Goal: Transaction & Acquisition: Purchase product/service

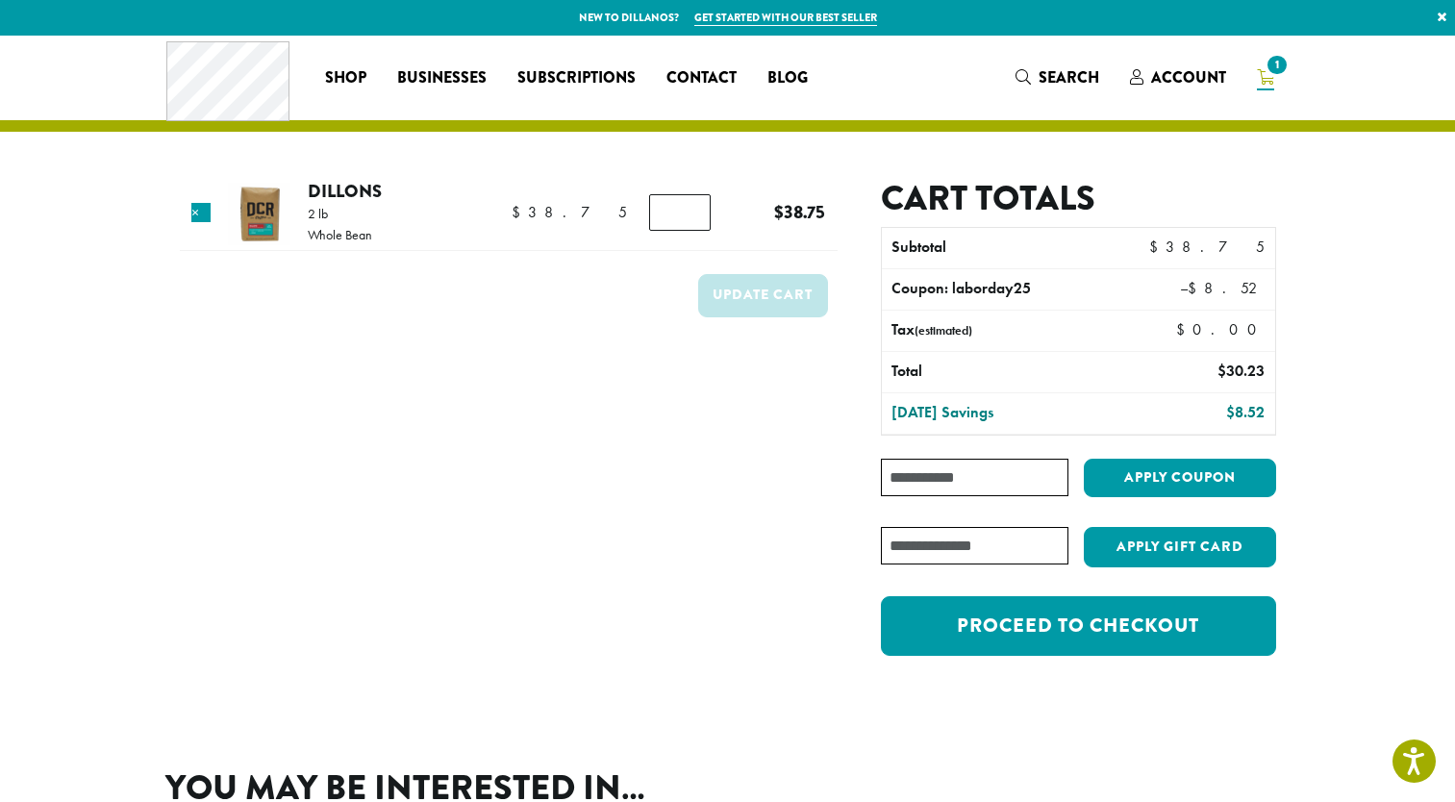
scroll to position [96, 0]
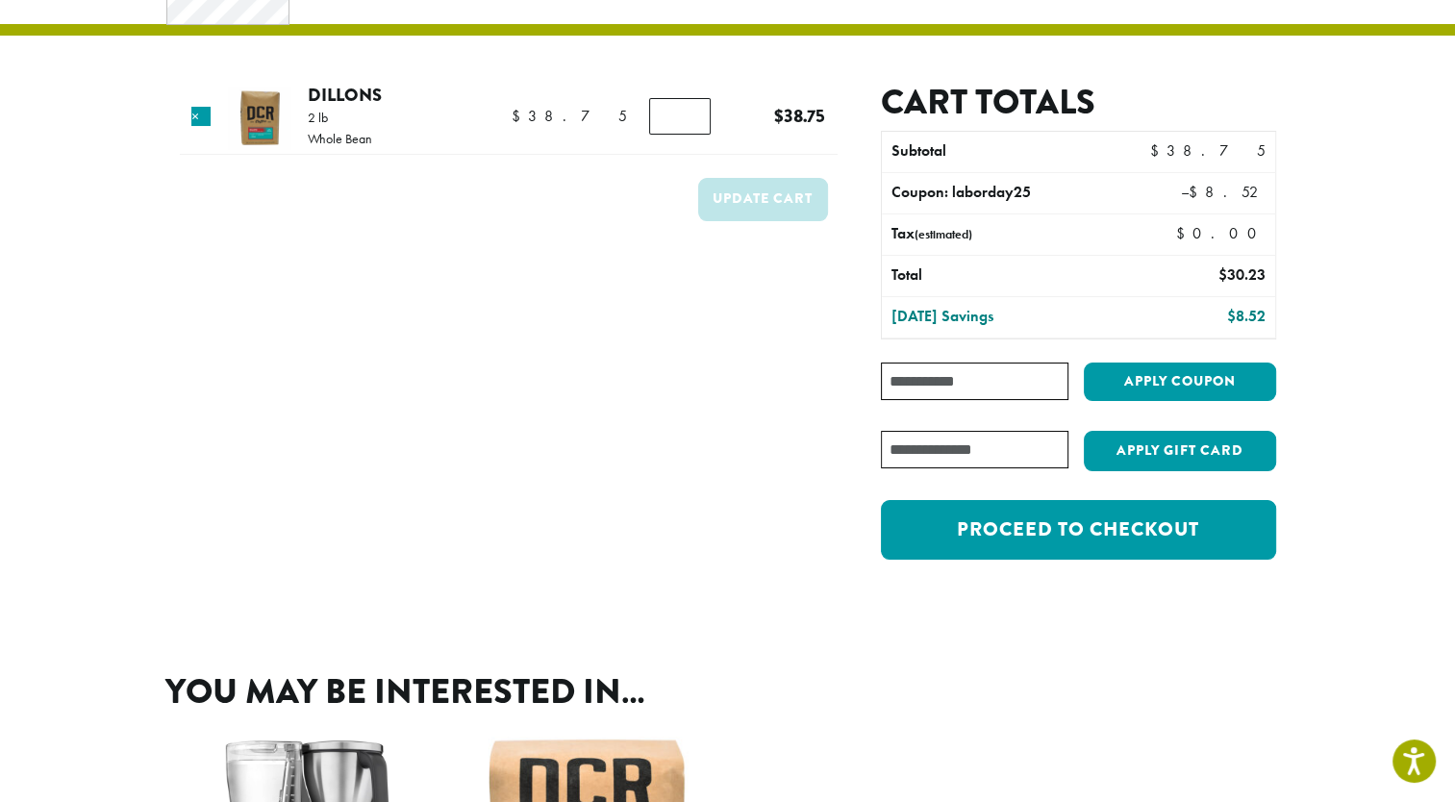
click at [995, 375] on input "Coupon:" at bounding box center [974, 382] width 187 height 38
paste input "**********"
type input "**********"
click at [1173, 384] on button "Apply coupon" at bounding box center [1180, 382] width 192 height 39
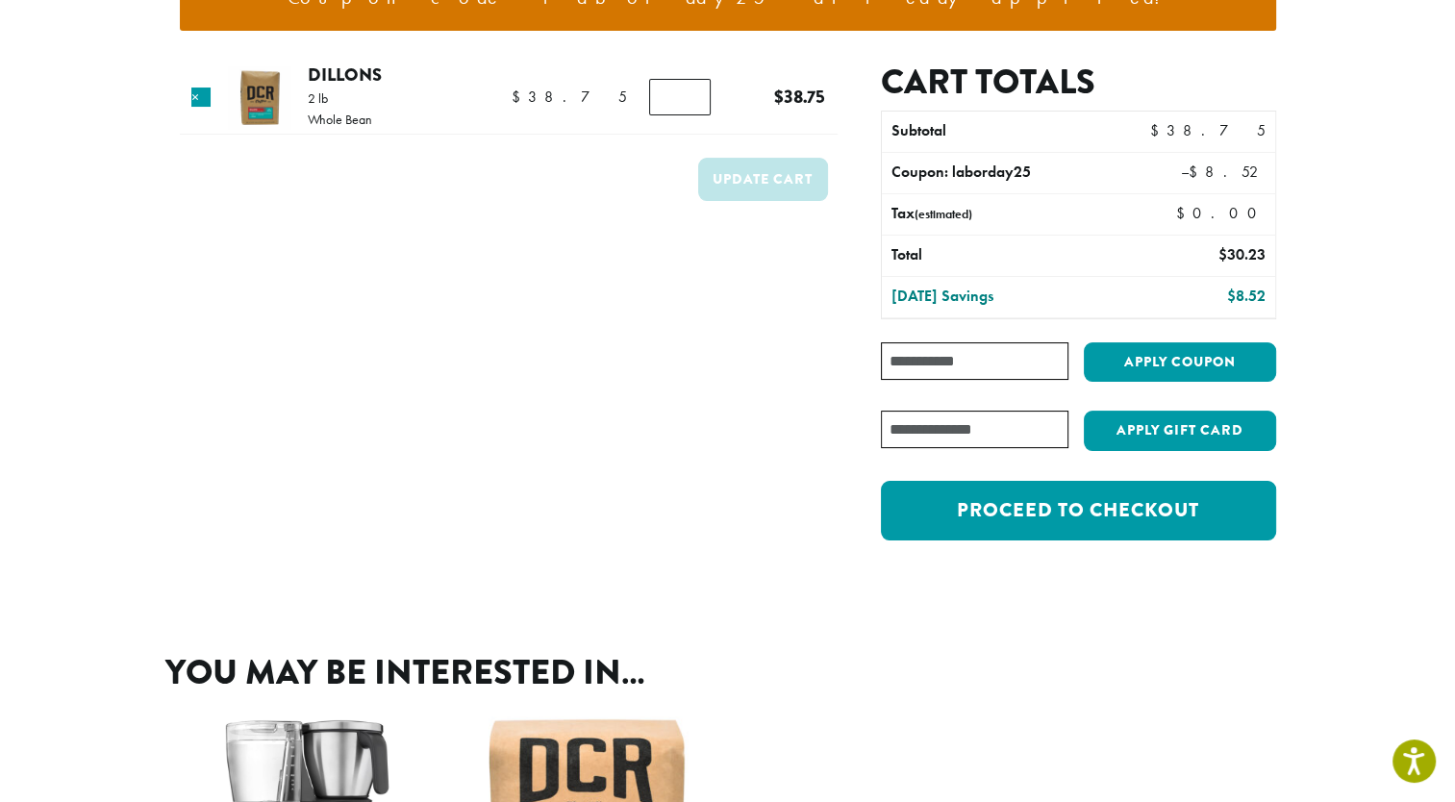
scroll to position [288, 0]
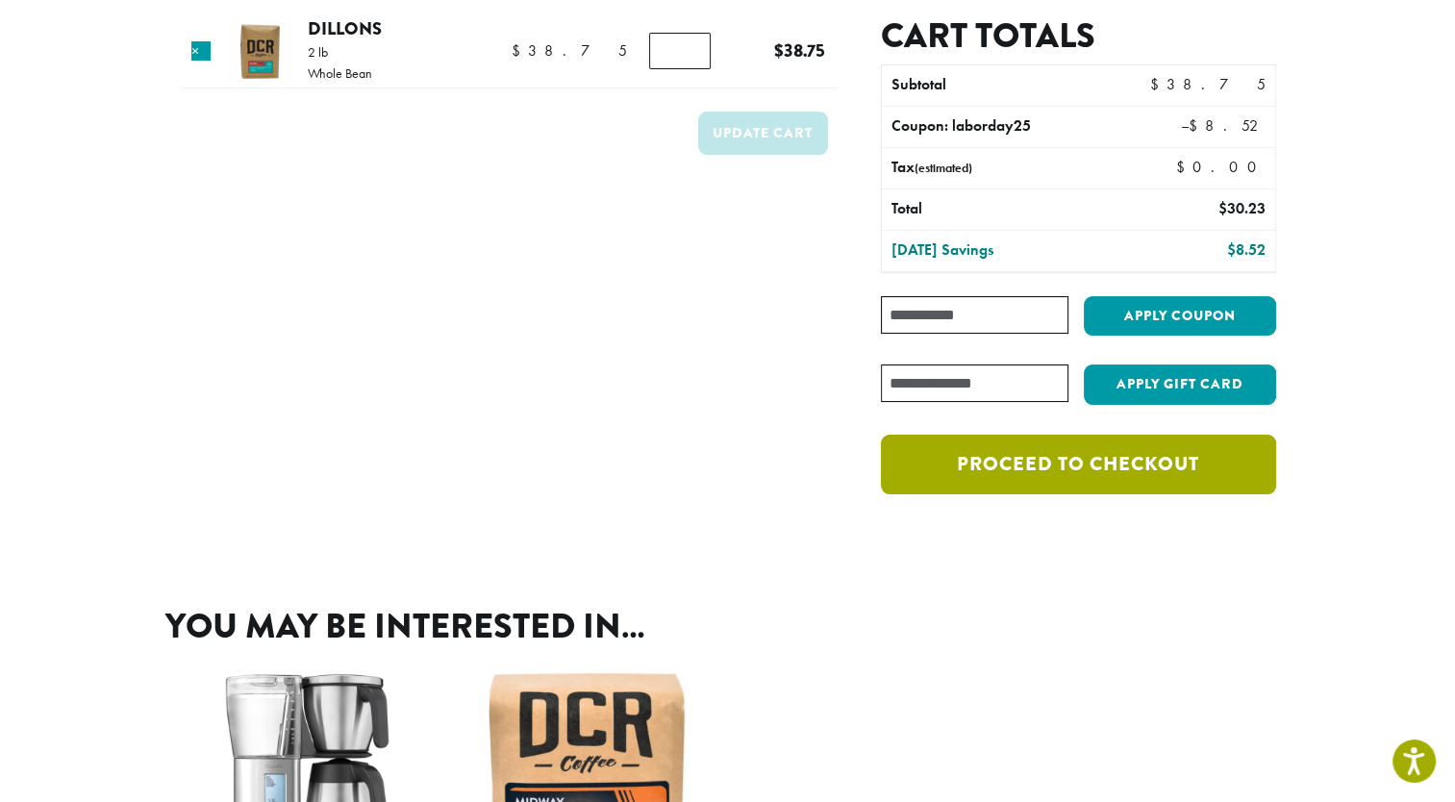
click at [1104, 459] on link "Proceed to checkout" at bounding box center [1078, 465] width 394 height 60
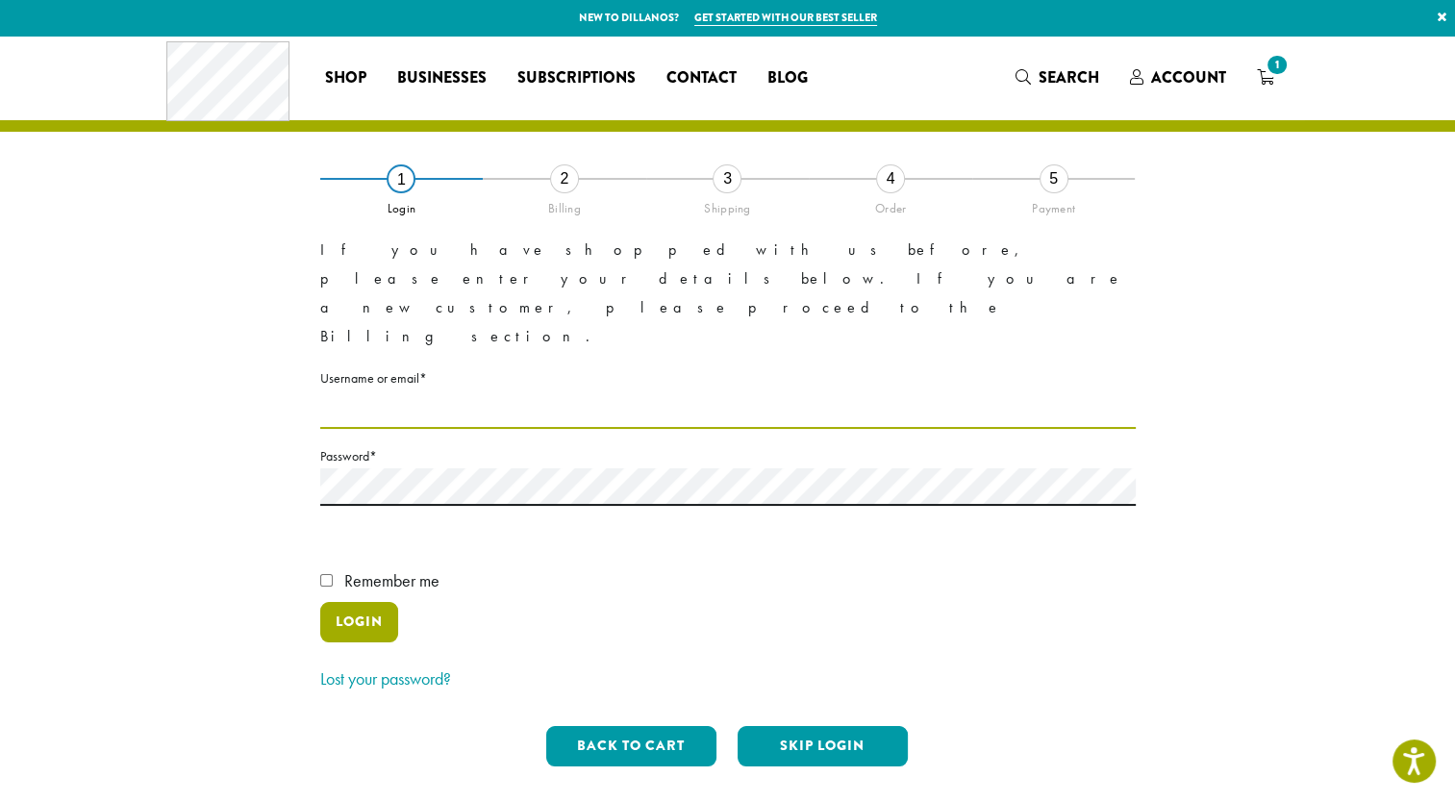
type input "**********"
click at [346, 602] on button "Login" at bounding box center [359, 622] width 78 height 40
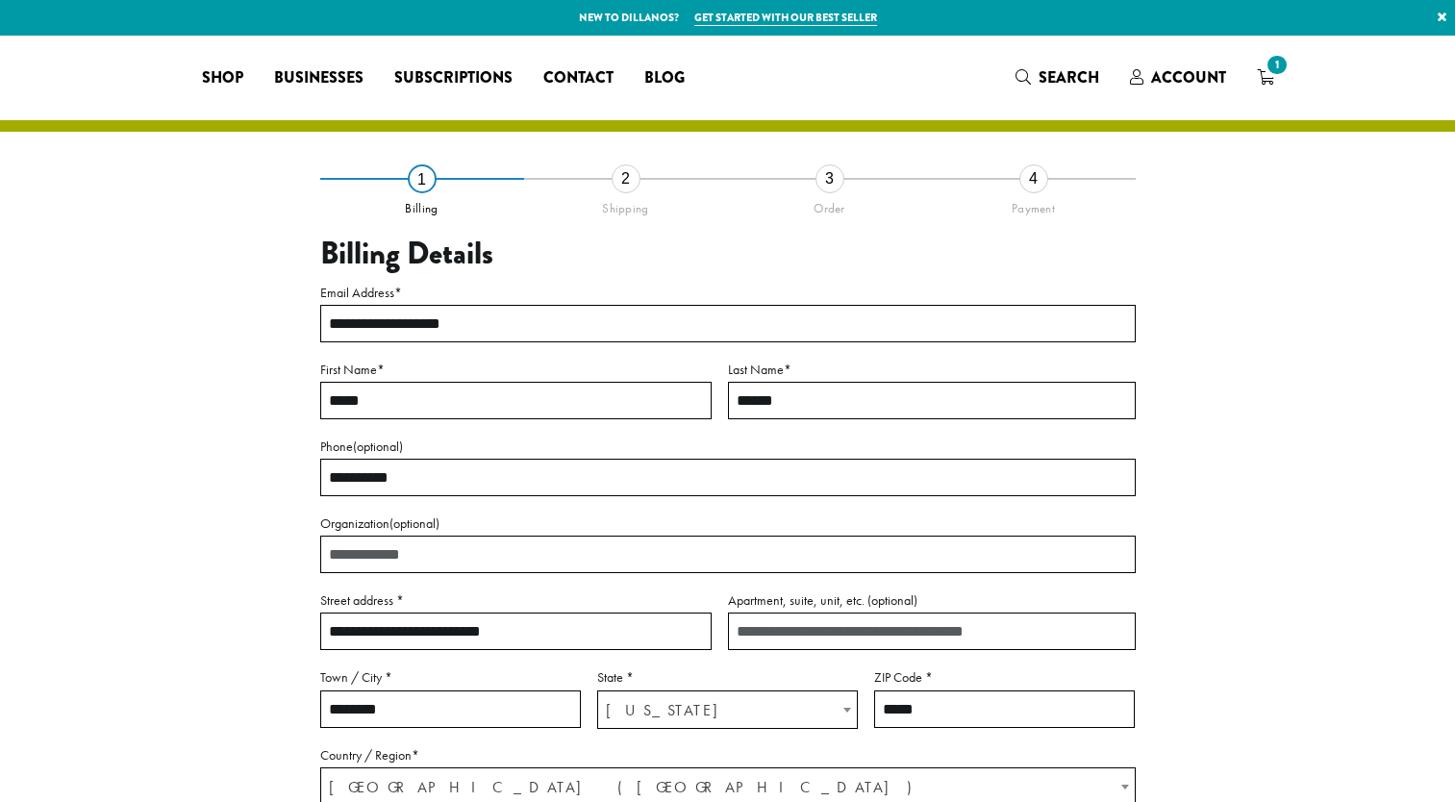
select select "**"
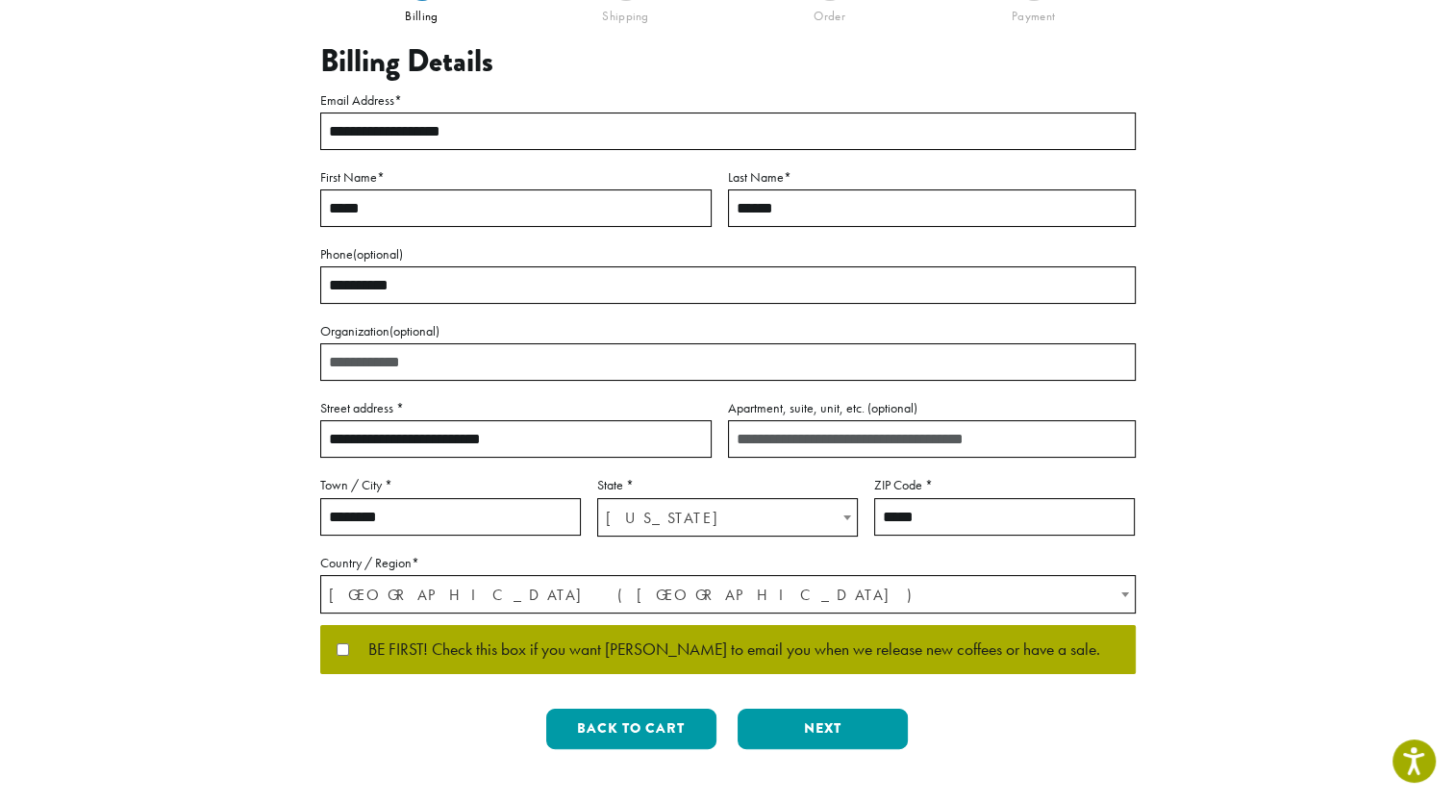
scroll to position [288, 0]
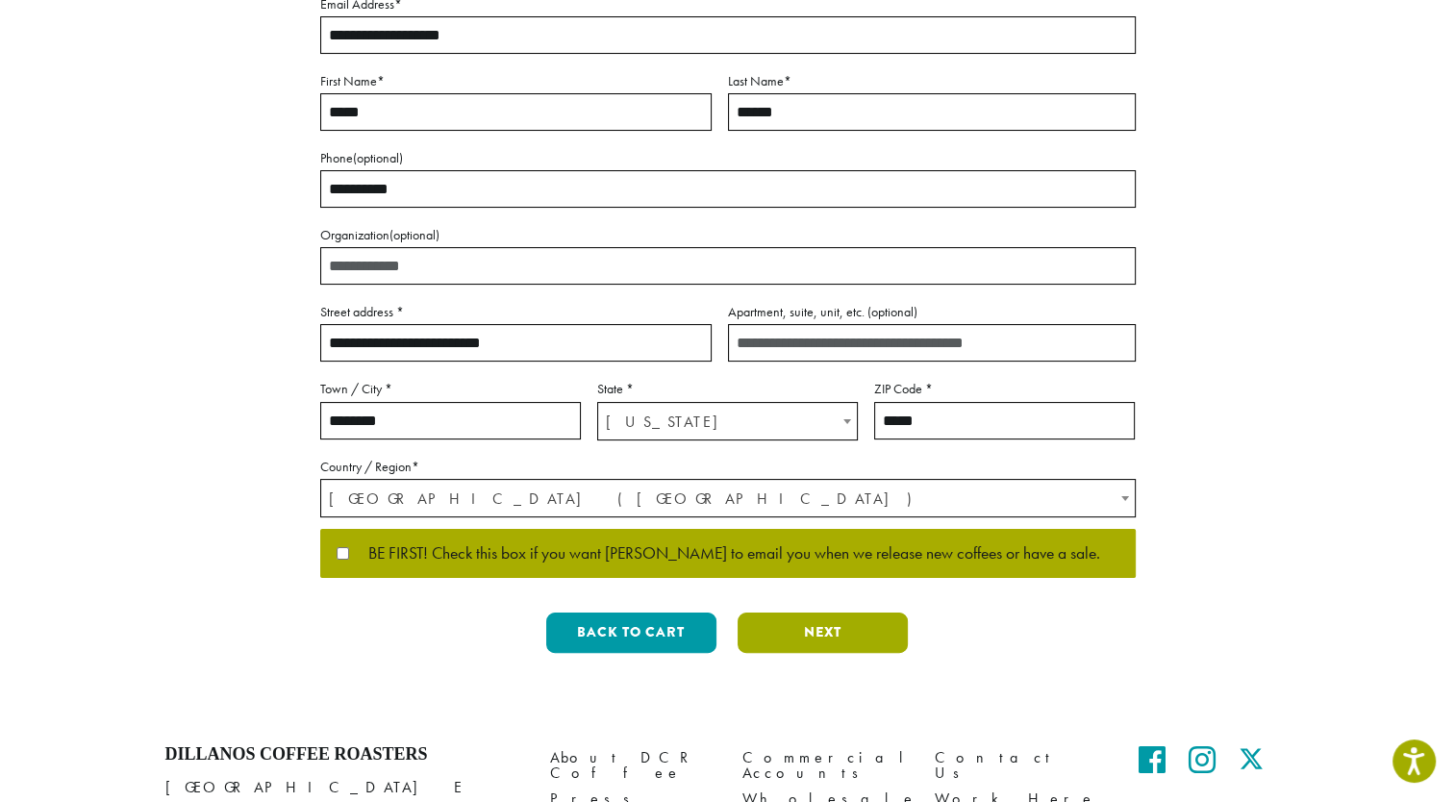
click at [829, 637] on button "Next" at bounding box center [823, 633] width 170 height 40
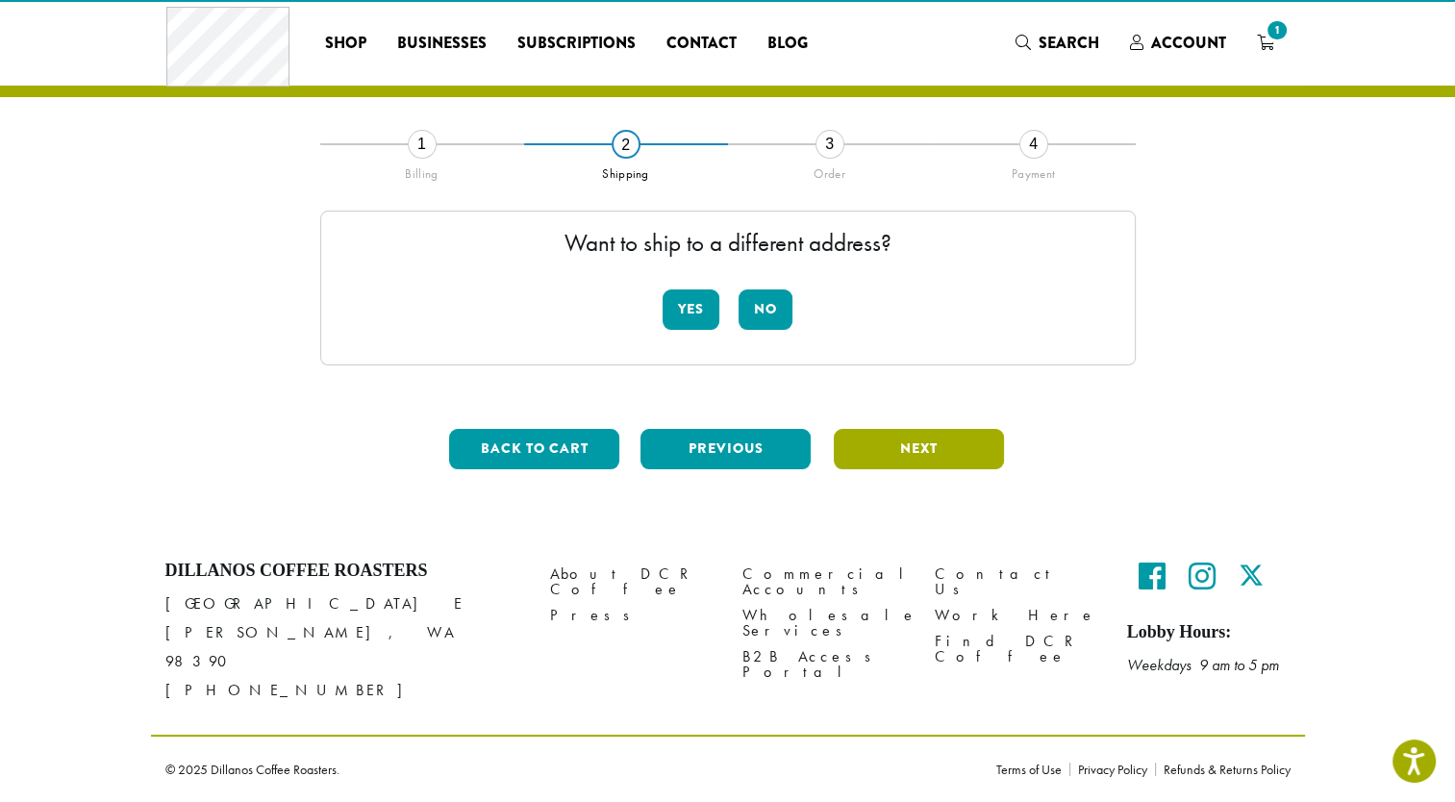
scroll to position [8, 0]
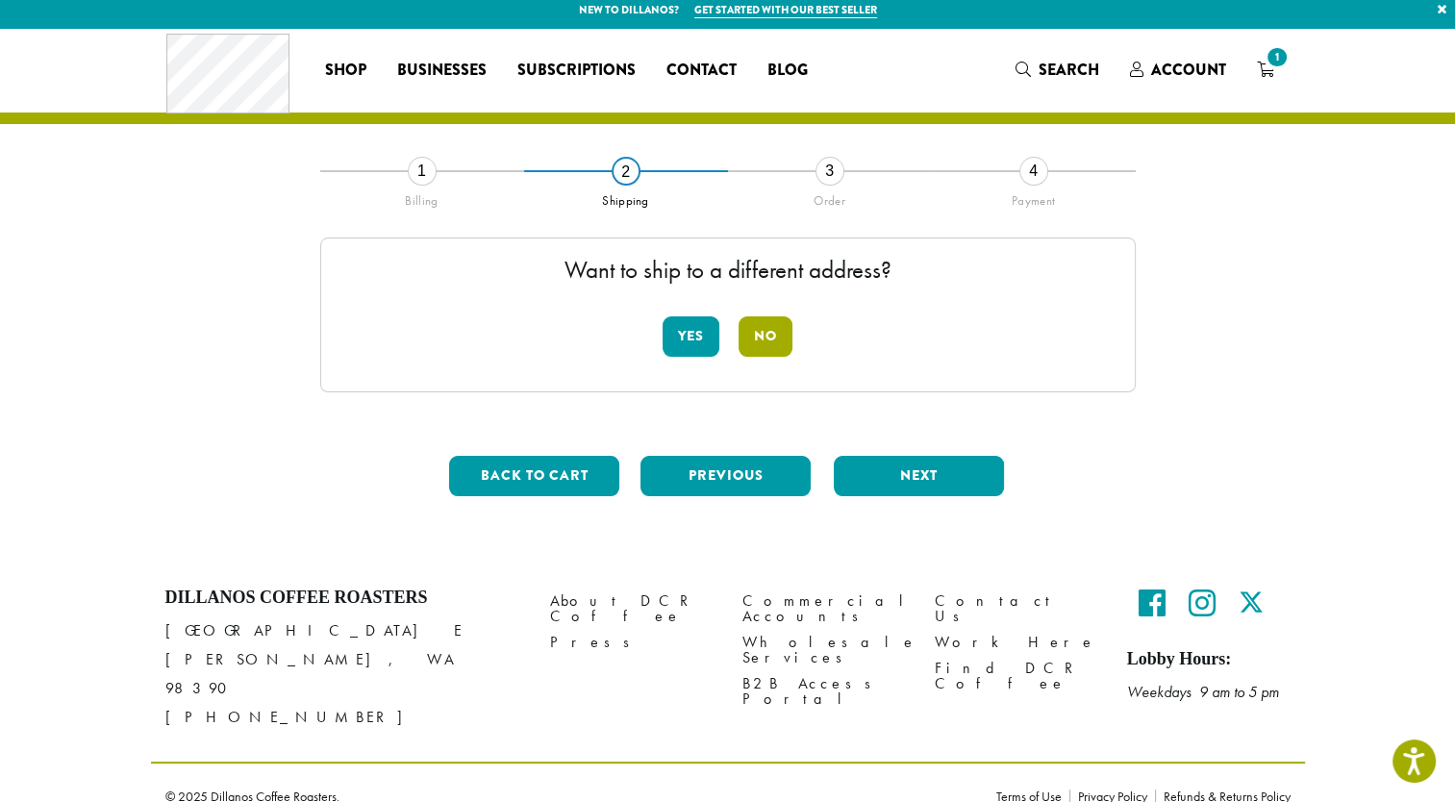
click at [770, 335] on button "No" at bounding box center [766, 336] width 54 height 40
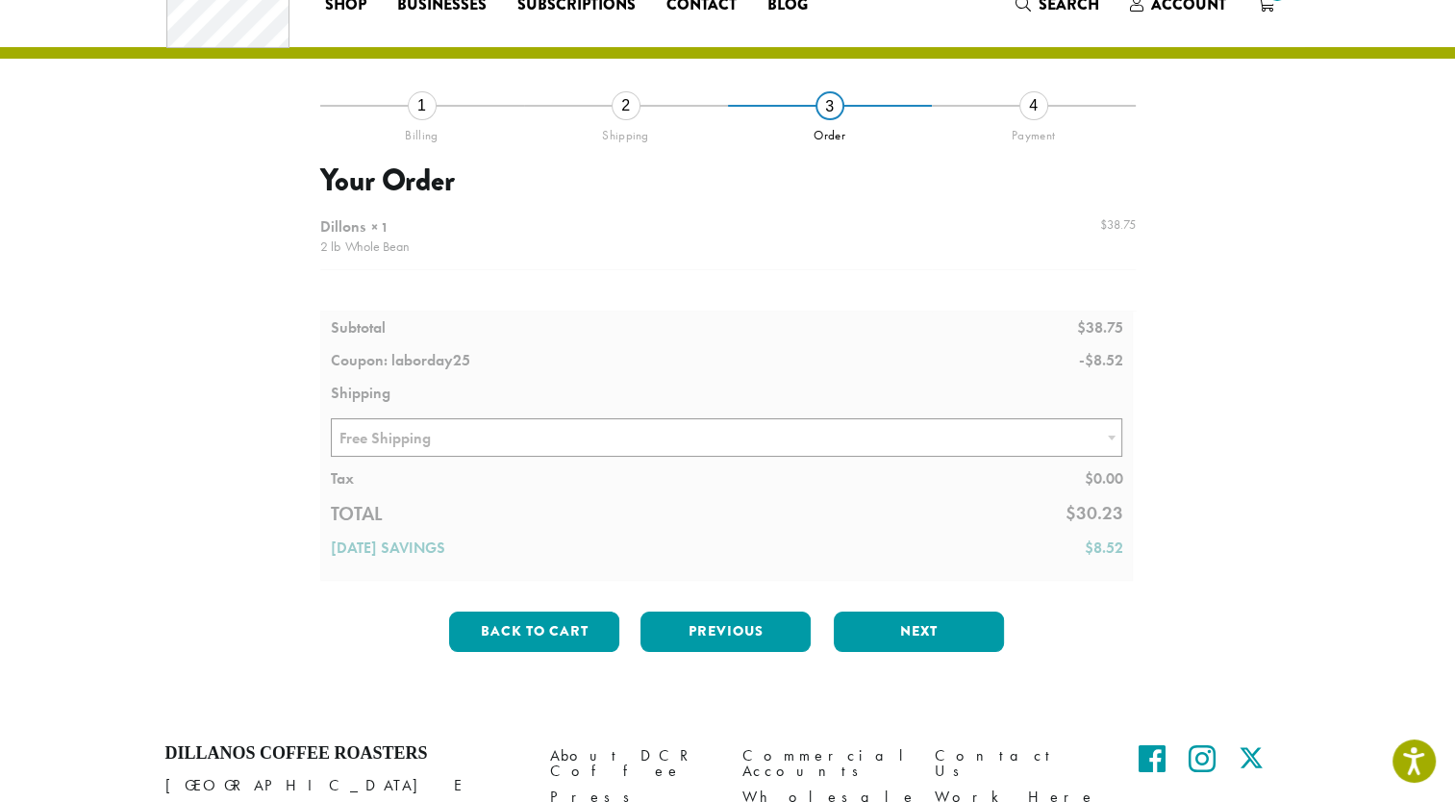
scroll to position [104, 0]
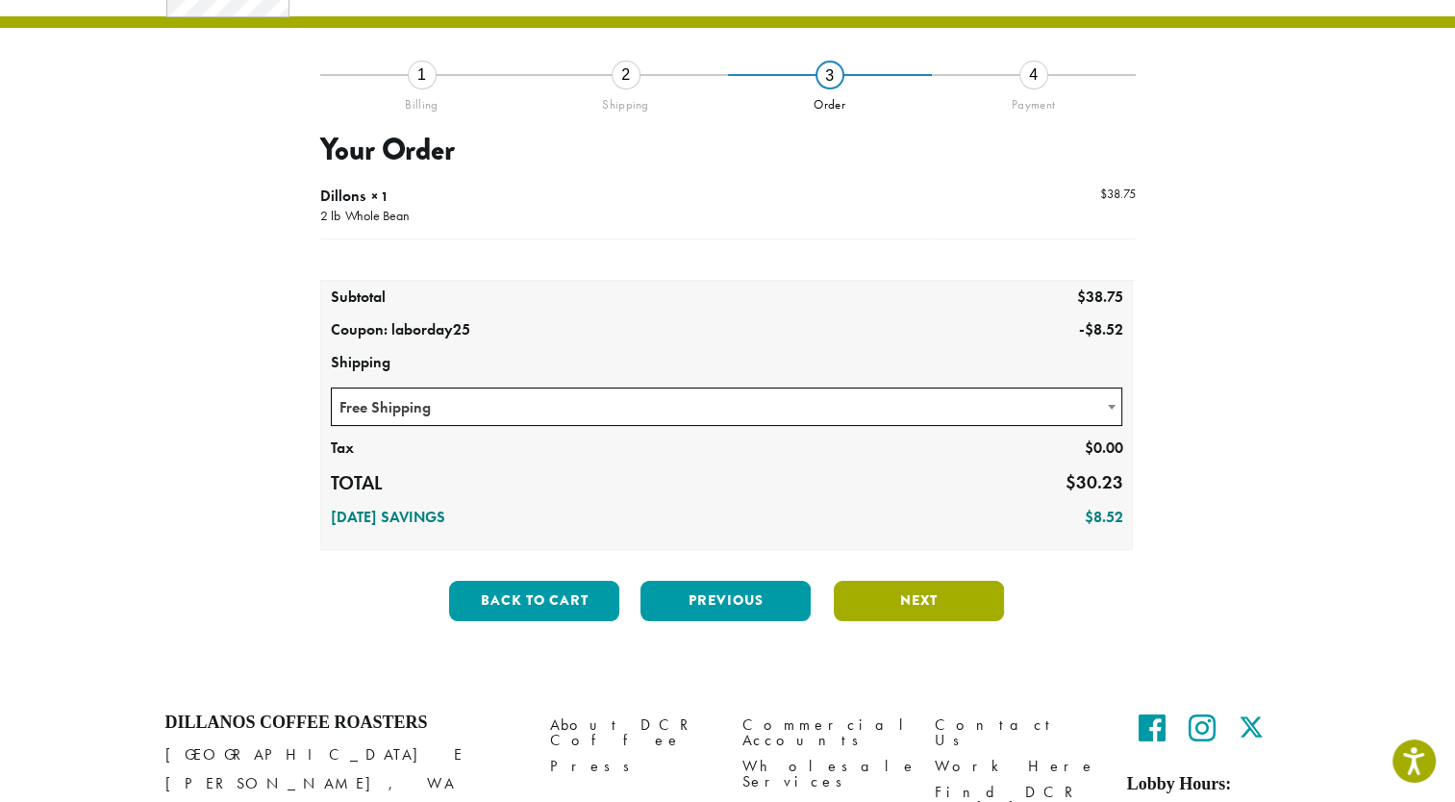
click at [935, 593] on button "Next" at bounding box center [919, 601] width 170 height 40
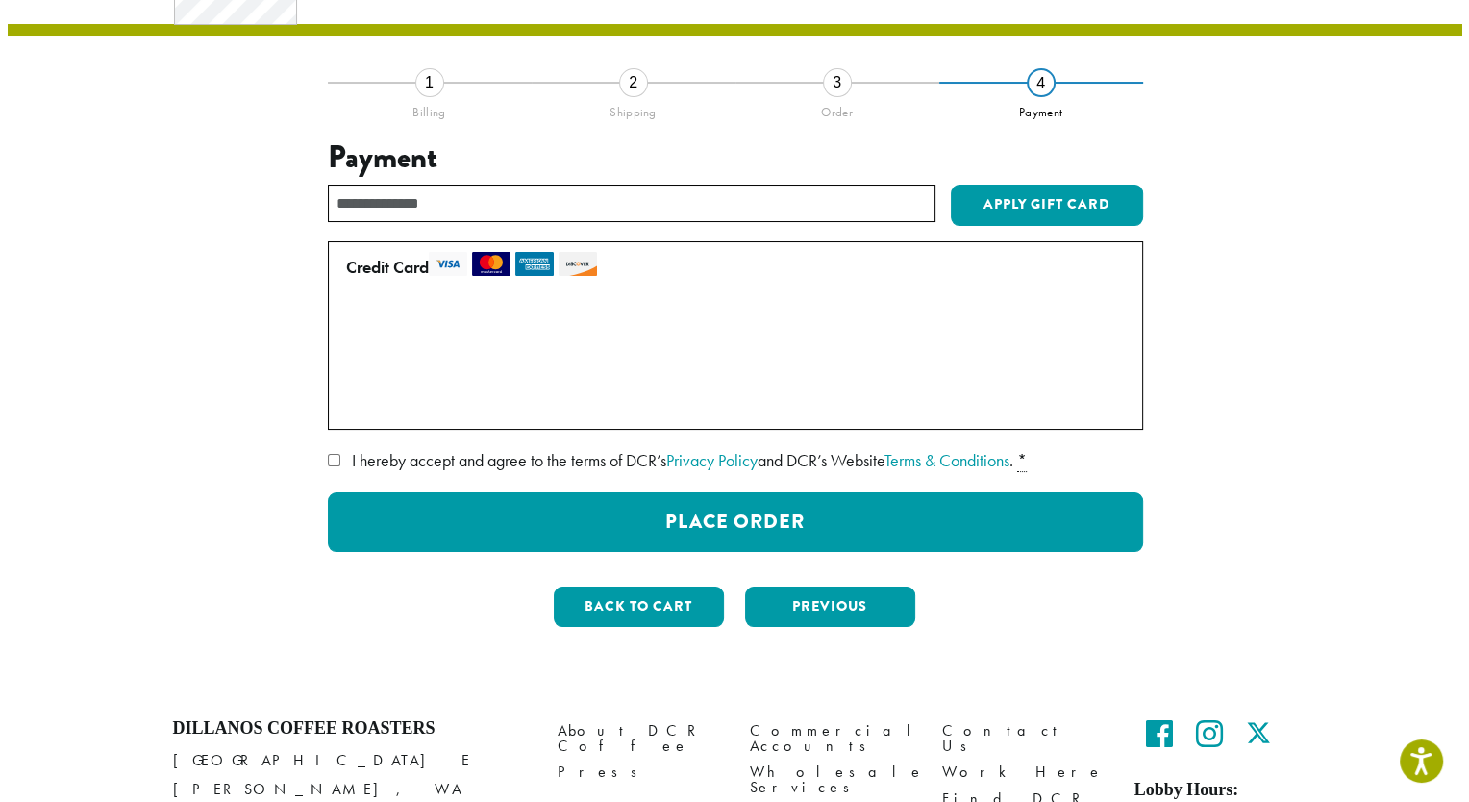
scroll to position [192, 0]
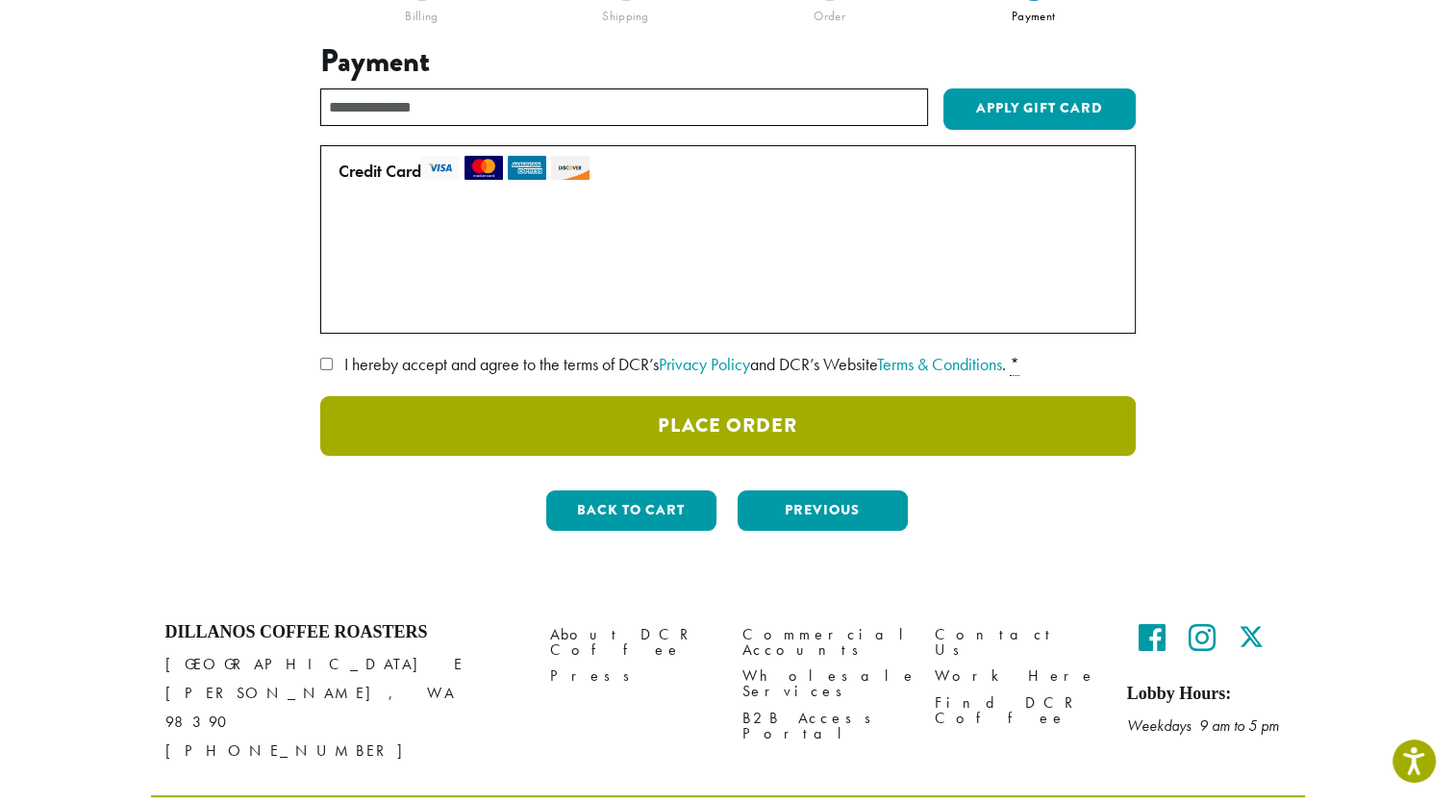
click at [747, 413] on button "Place Order" at bounding box center [727, 426] width 815 height 60
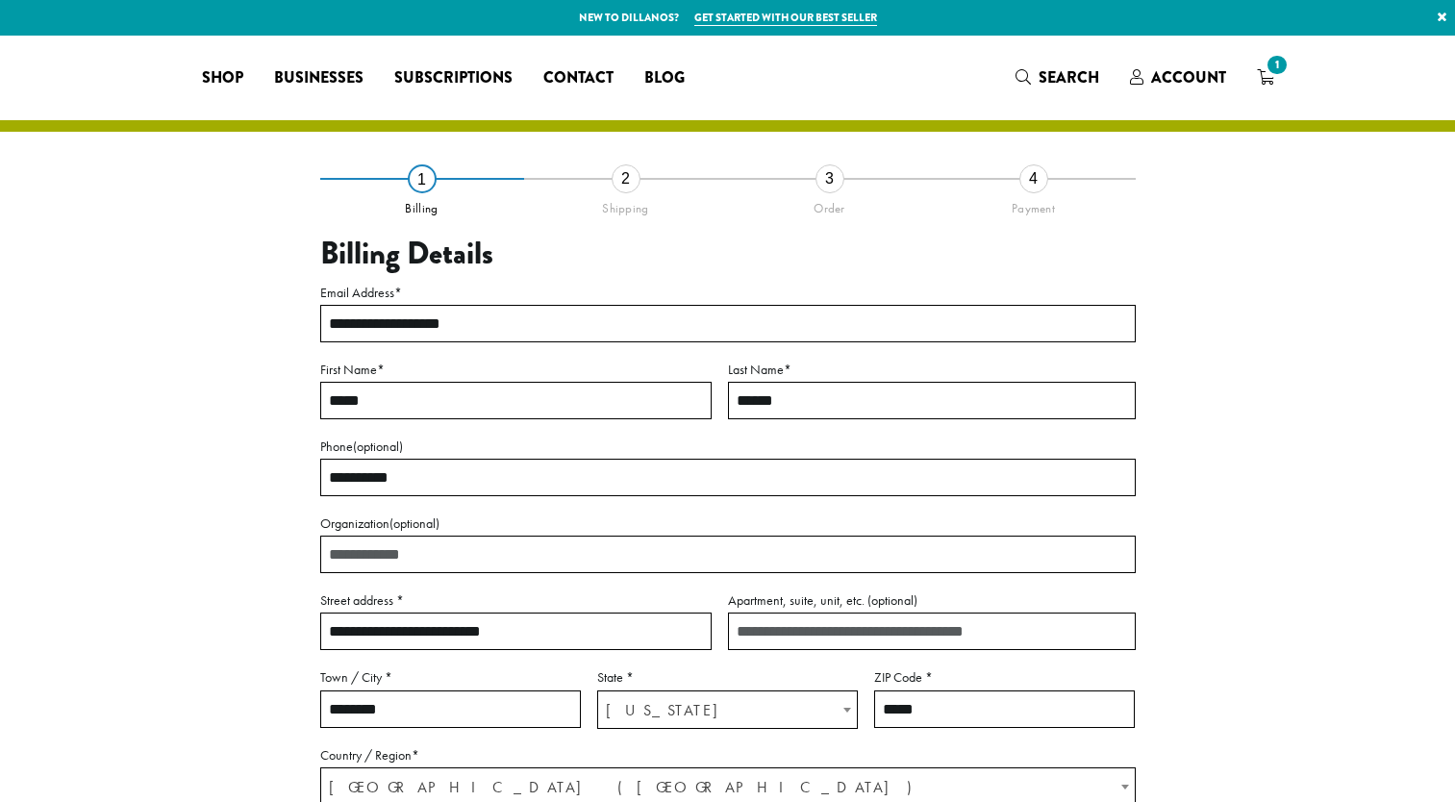
select select "**"
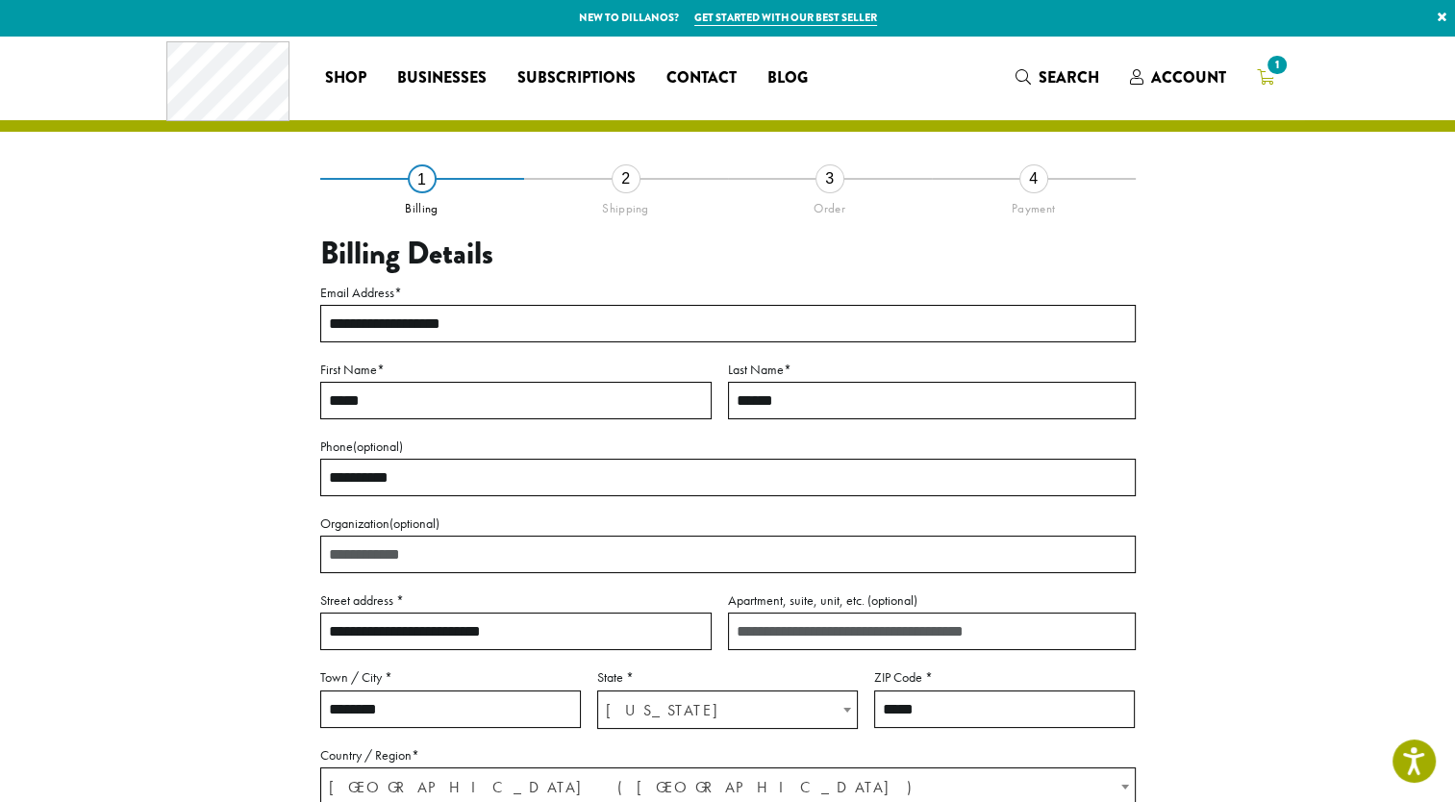
click at [1270, 66] on span "1" at bounding box center [1277, 65] width 26 height 26
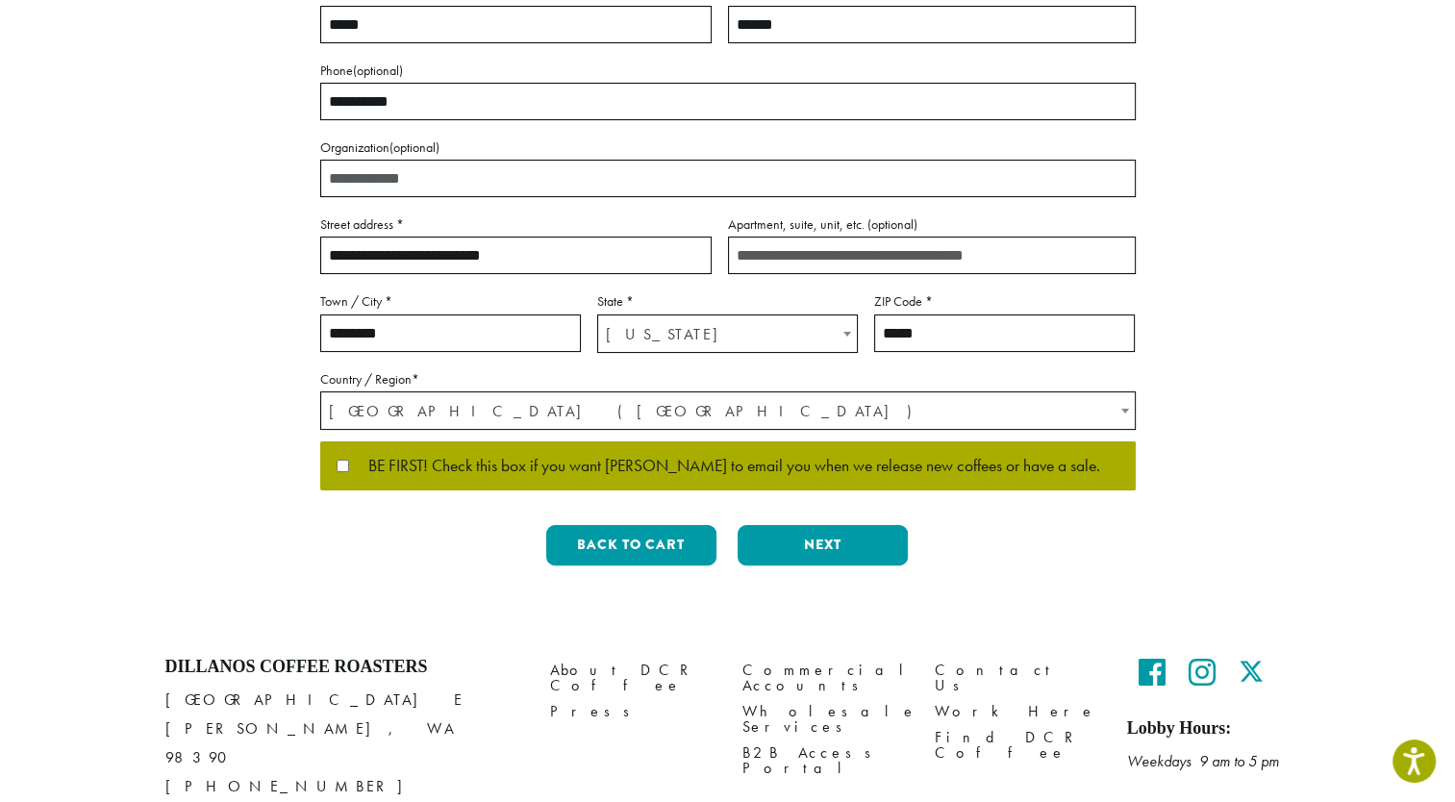
scroll to position [385, 0]
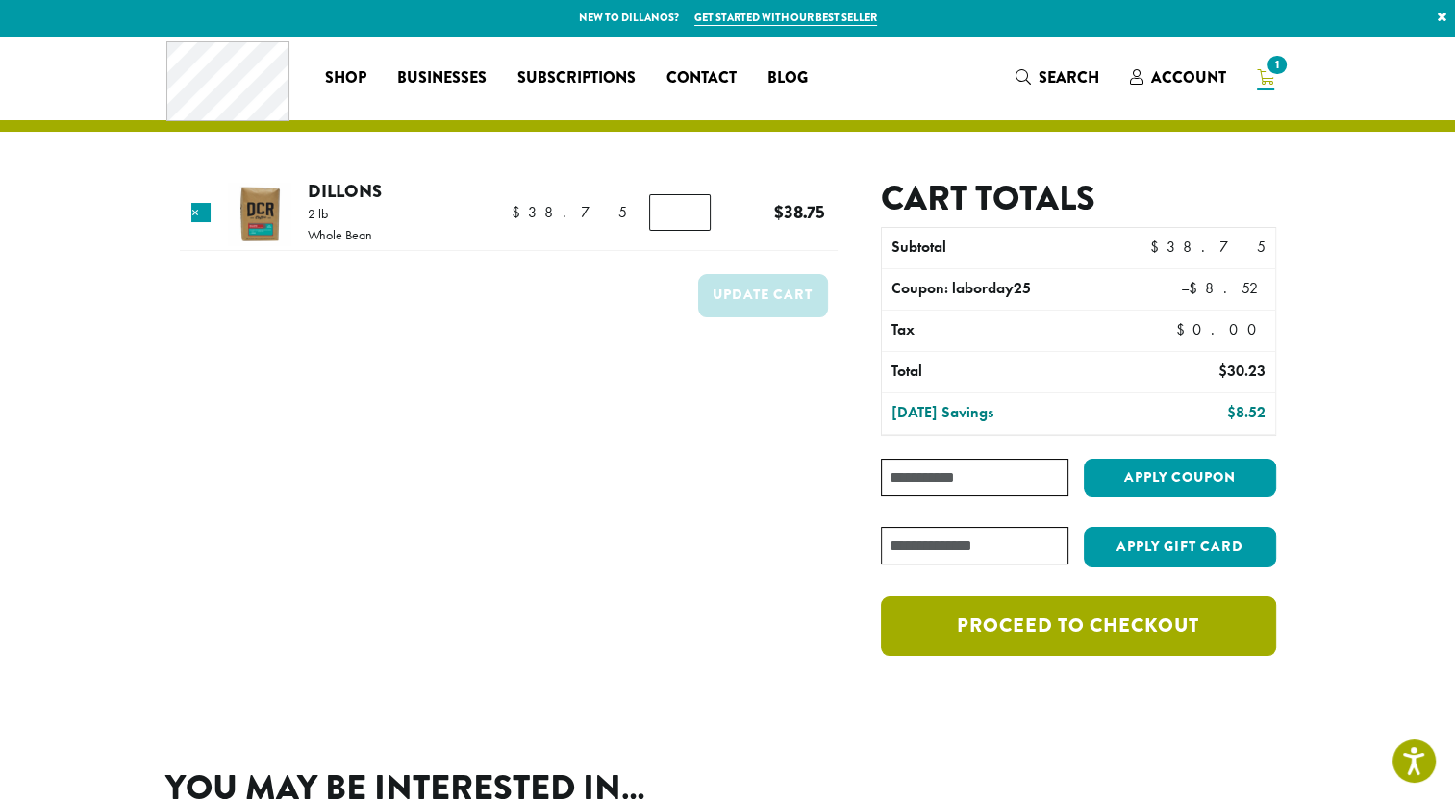
click at [1117, 614] on link "Proceed to checkout" at bounding box center [1078, 626] width 394 height 60
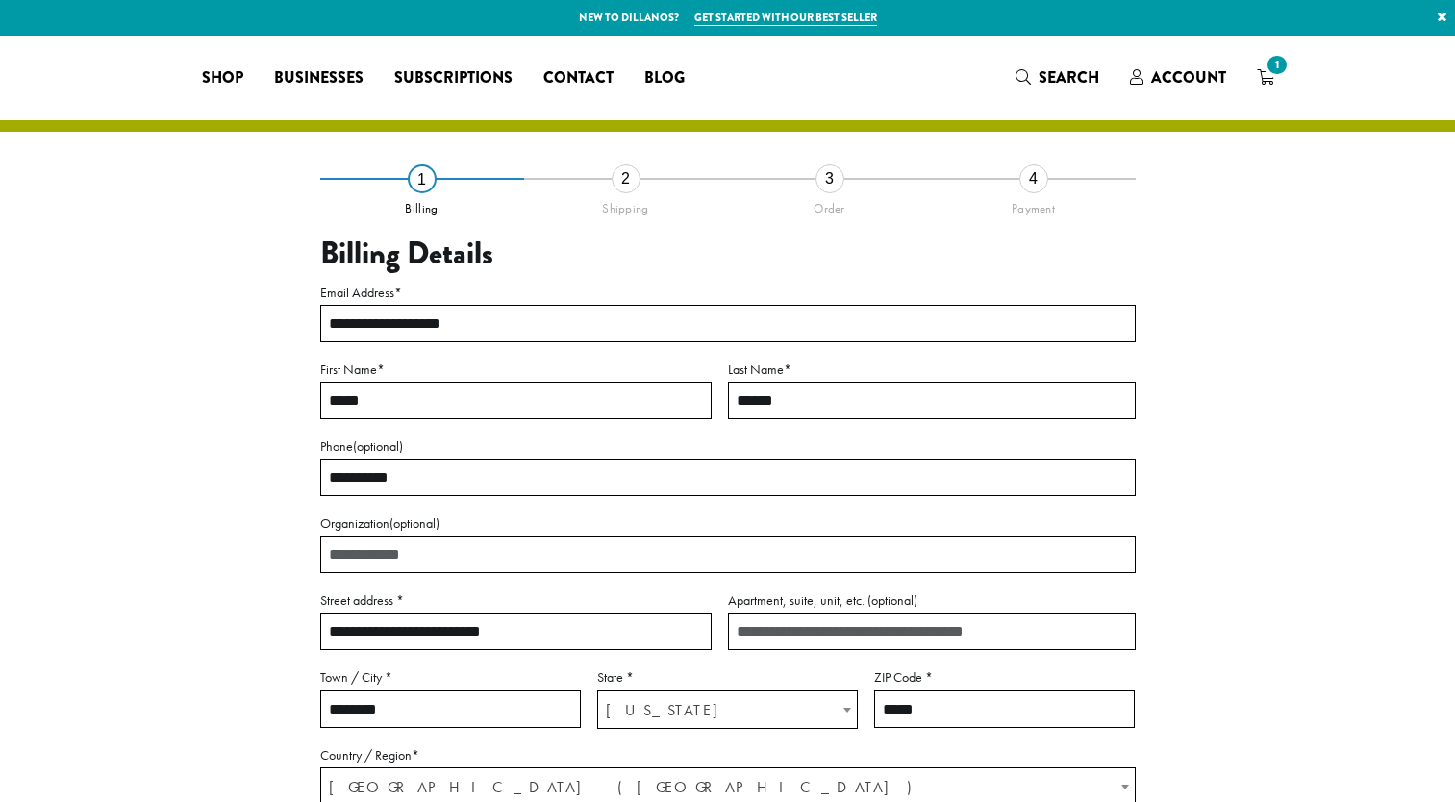
select select "**"
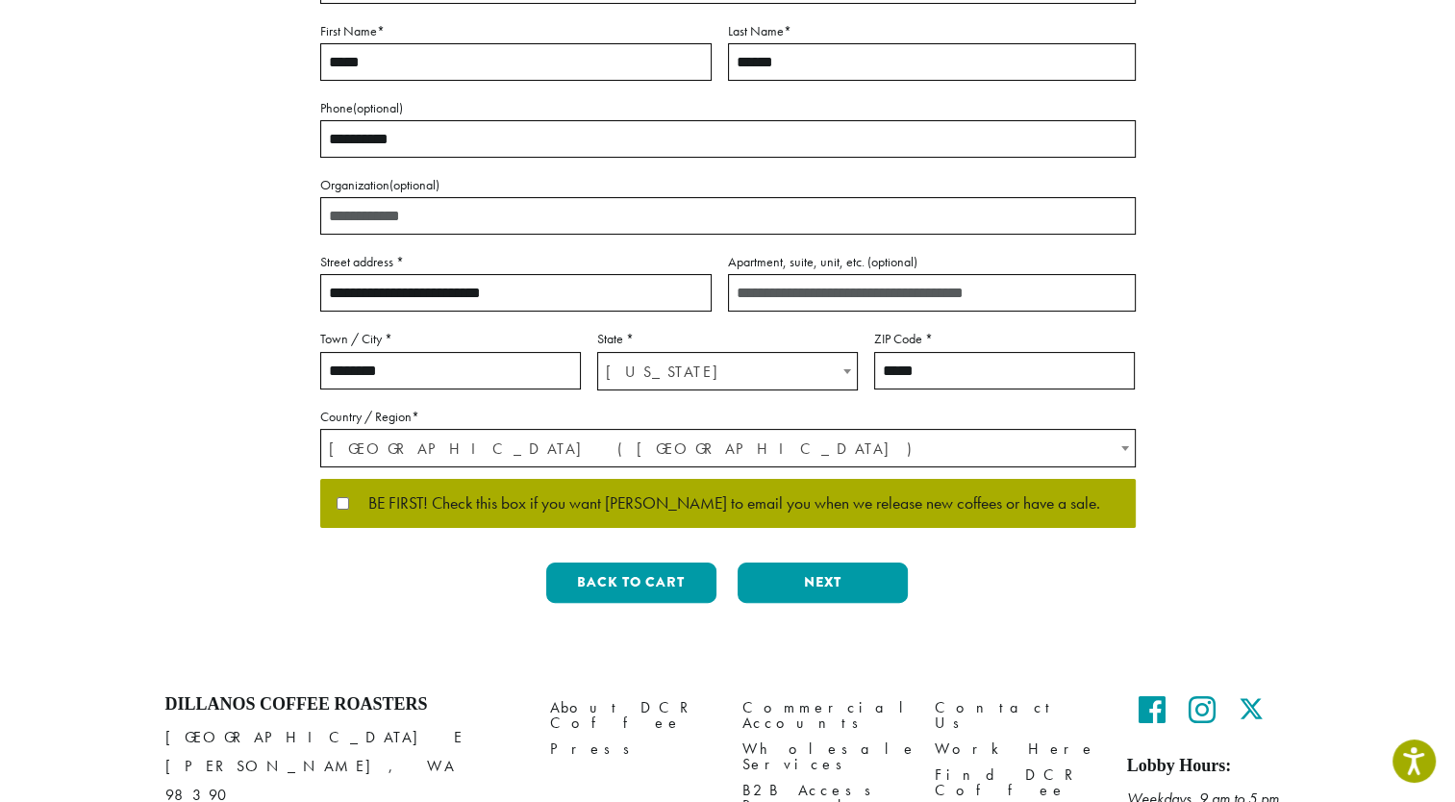
scroll to position [385, 0]
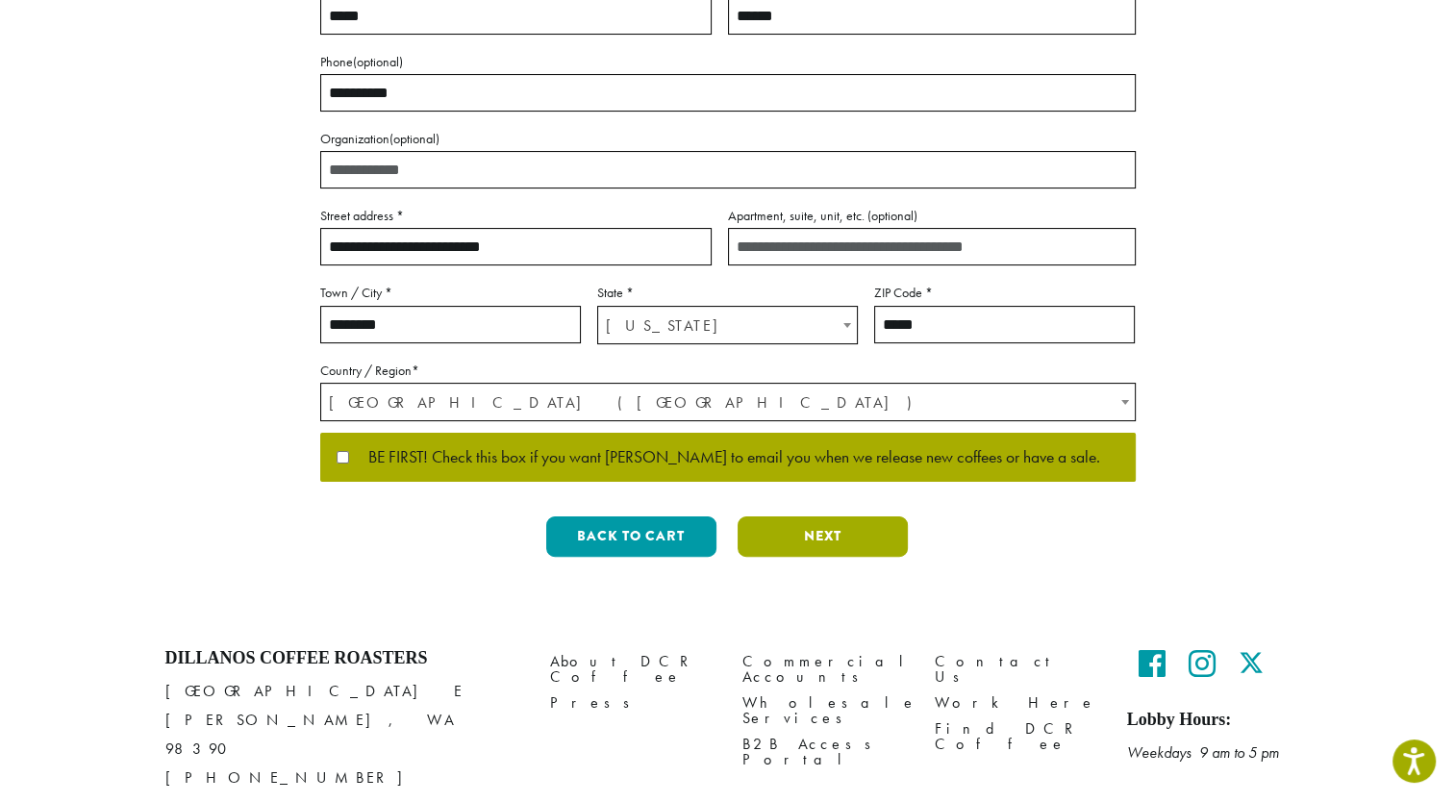
click at [843, 535] on button "Next" at bounding box center [823, 536] width 170 height 40
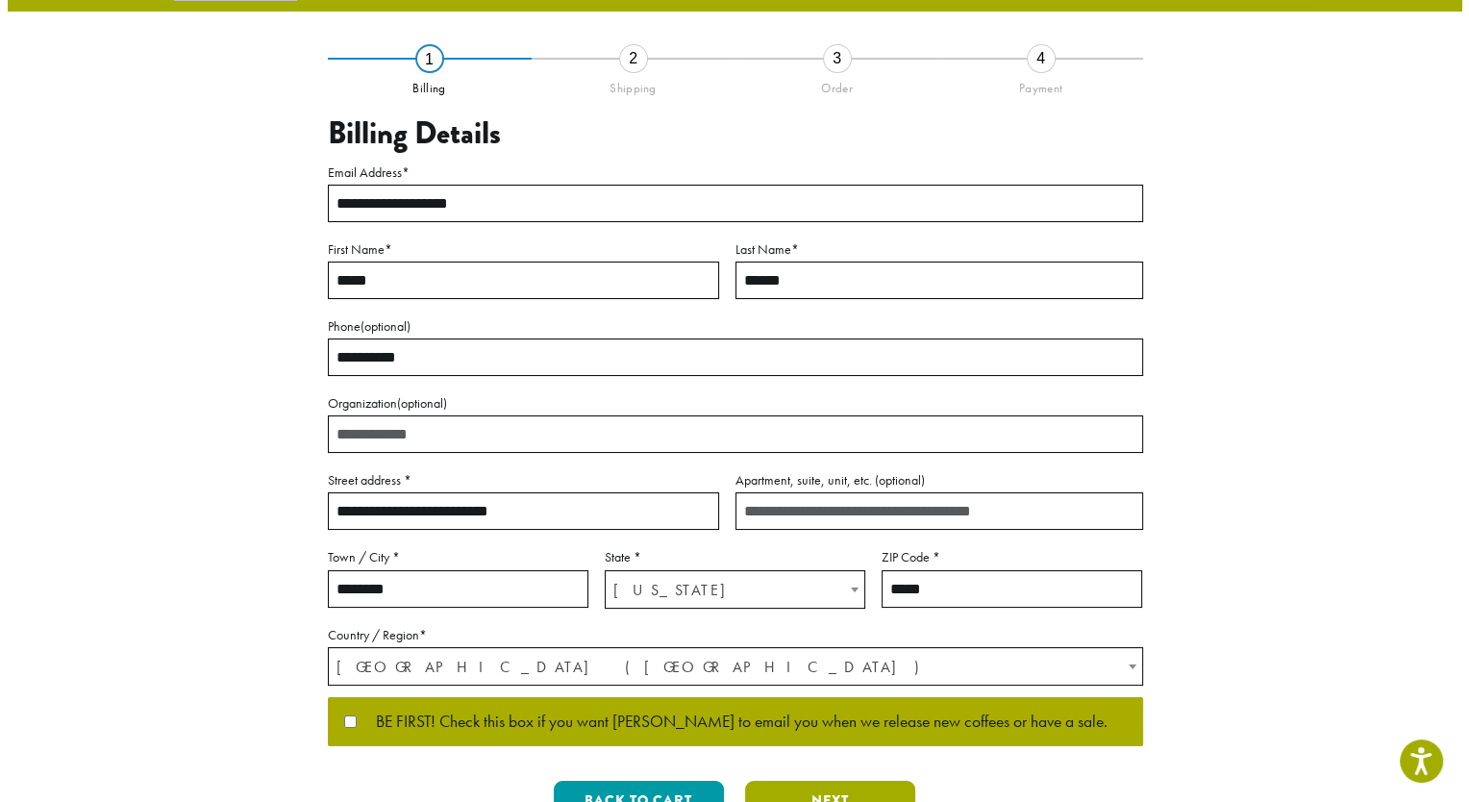
scroll to position [8, 0]
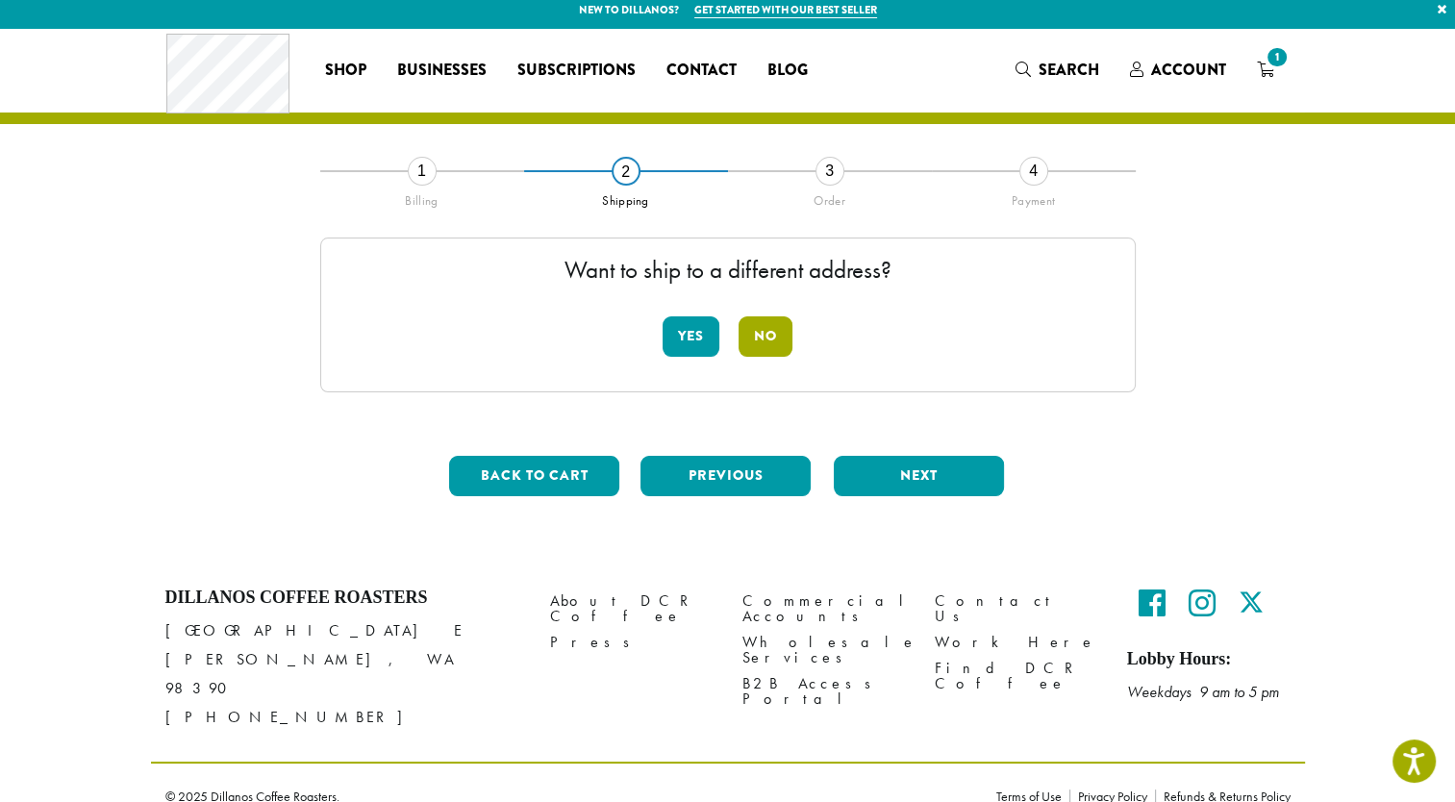
click at [767, 331] on button "No" at bounding box center [766, 336] width 54 height 40
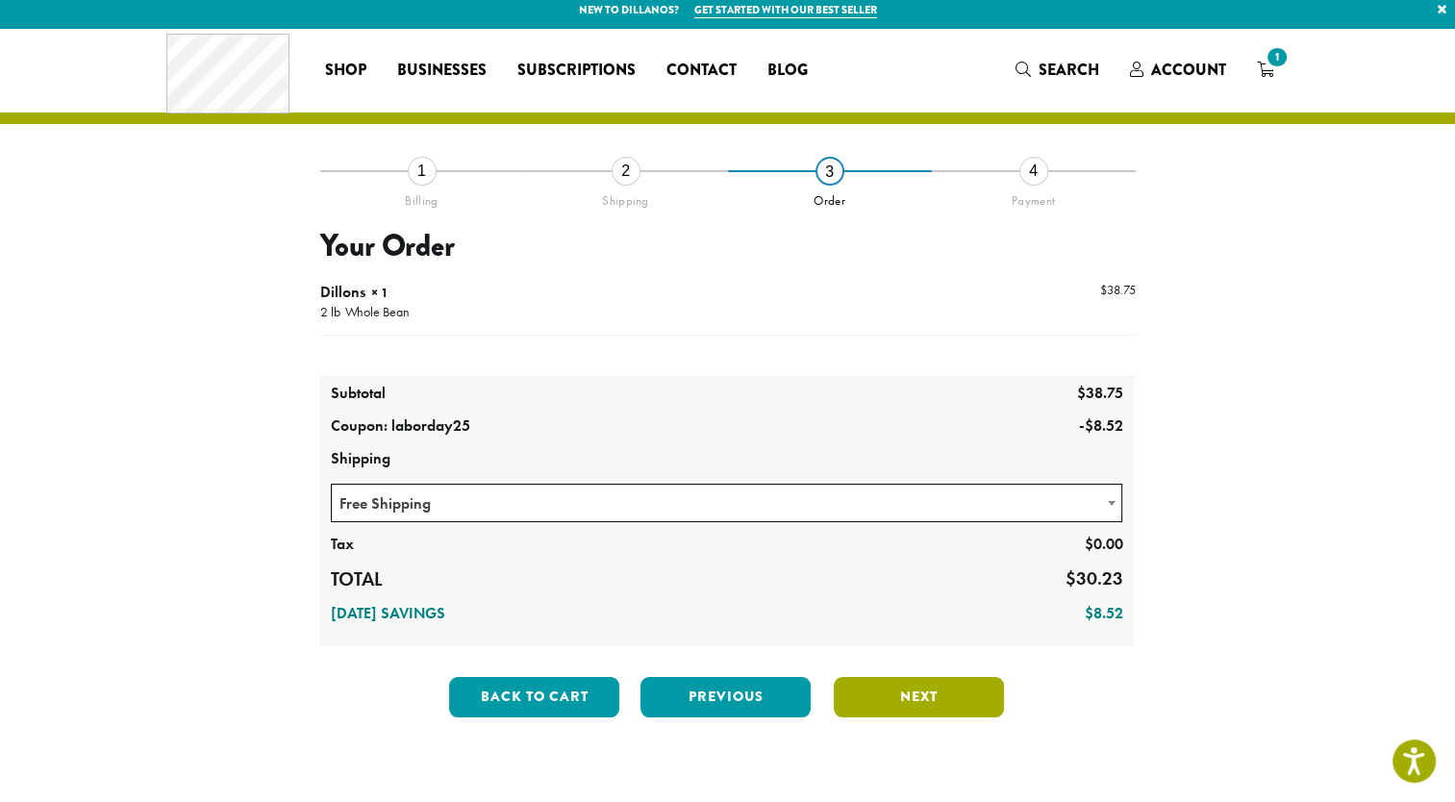
click at [925, 689] on button "Next" at bounding box center [919, 697] width 170 height 40
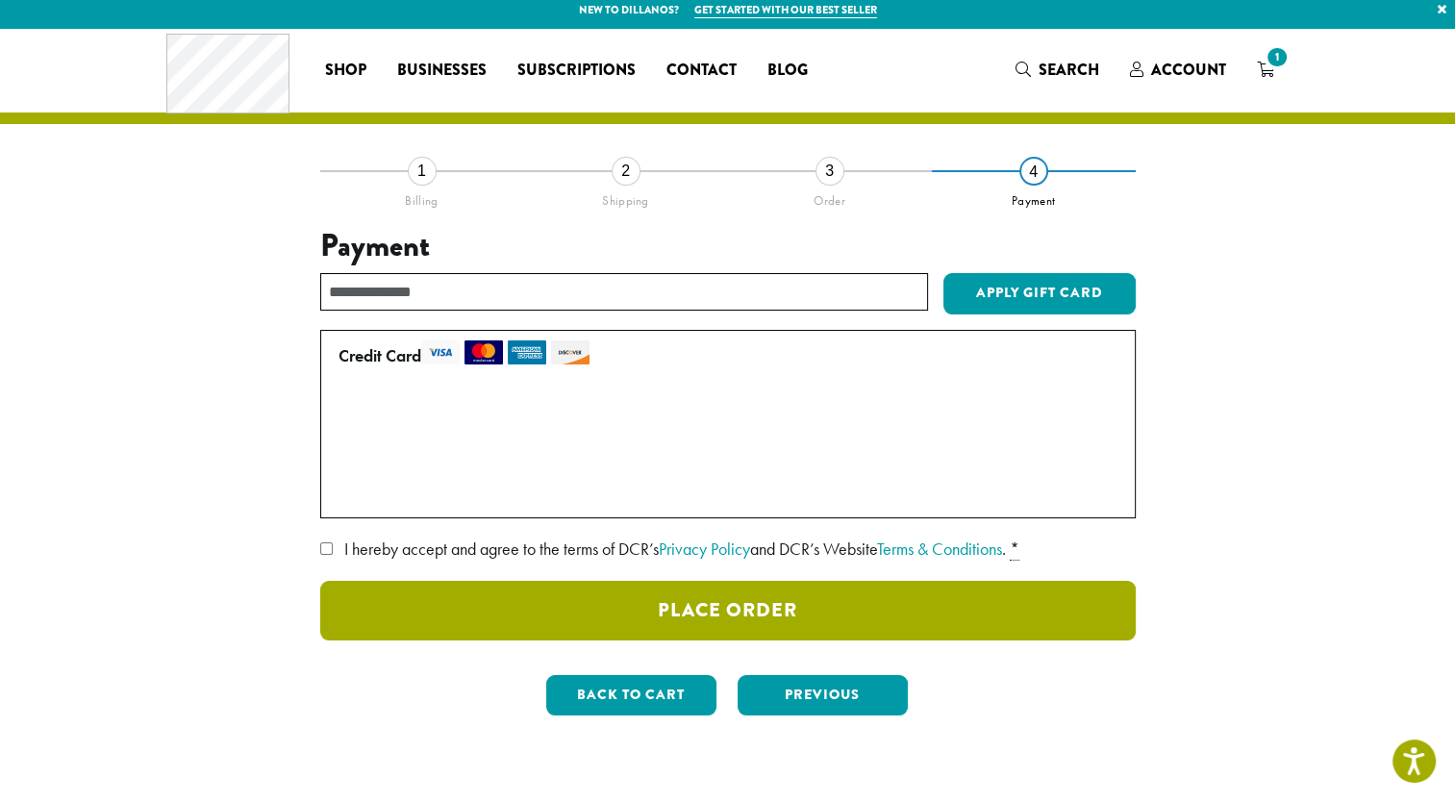
click at [745, 602] on button "Place Order" at bounding box center [727, 611] width 815 height 60
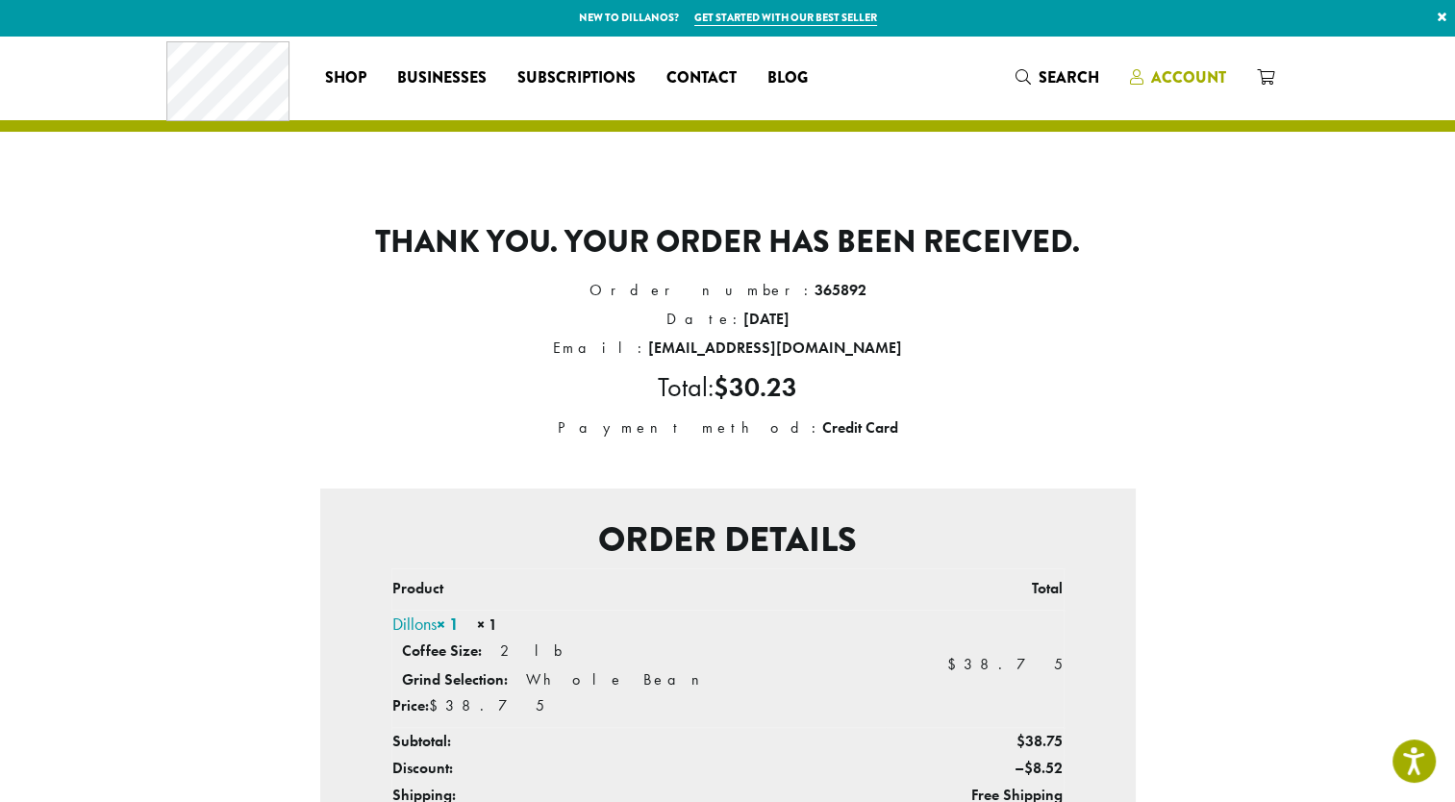
click at [1202, 71] on span "Account" at bounding box center [1188, 77] width 75 height 22
click at [1203, 75] on span "Account" at bounding box center [1188, 77] width 75 height 22
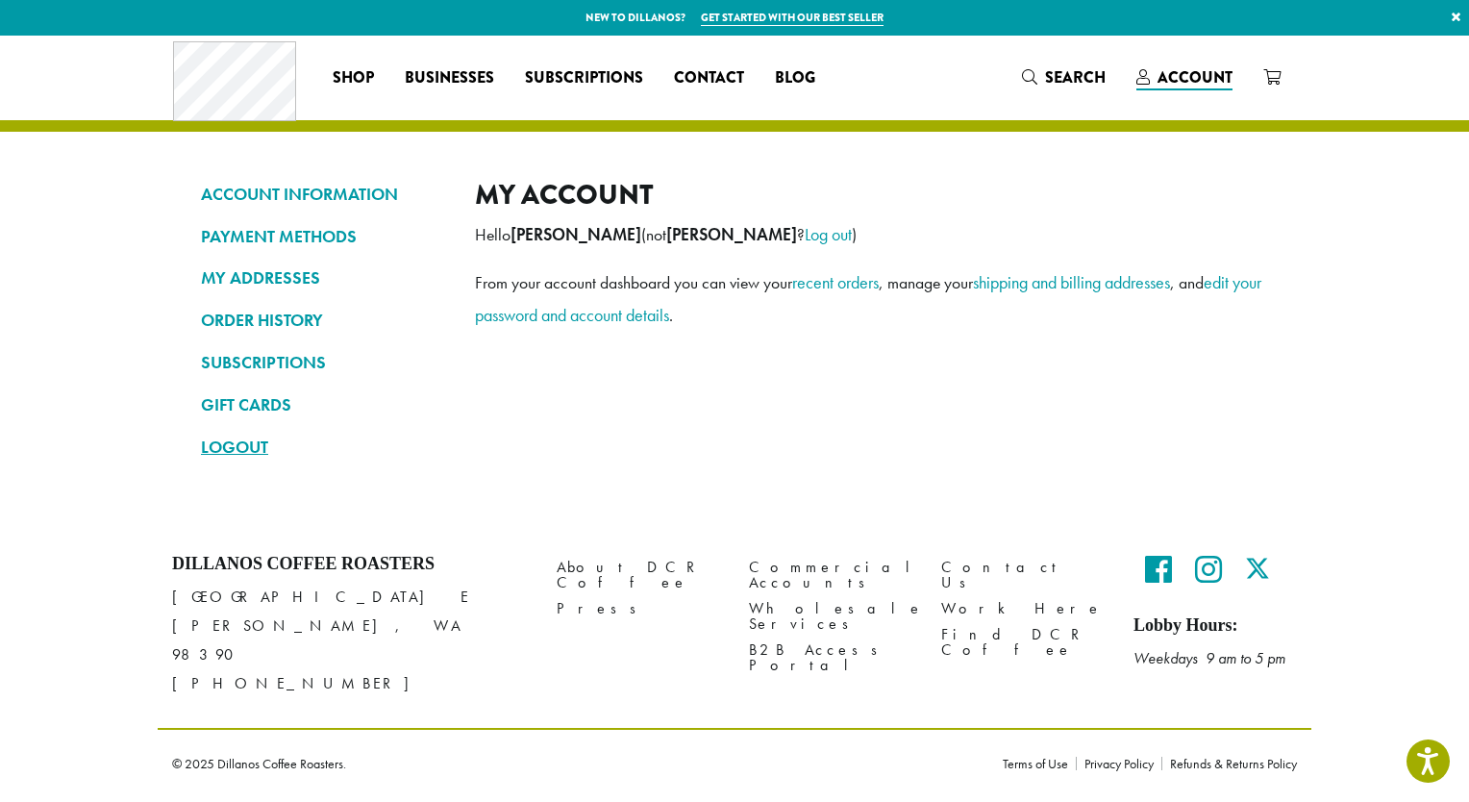
click at [252, 440] on link "LOGOUT" at bounding box center [323, 447] width 245 height 33
